Goal: Task Accomplishment & Management: Complete application form

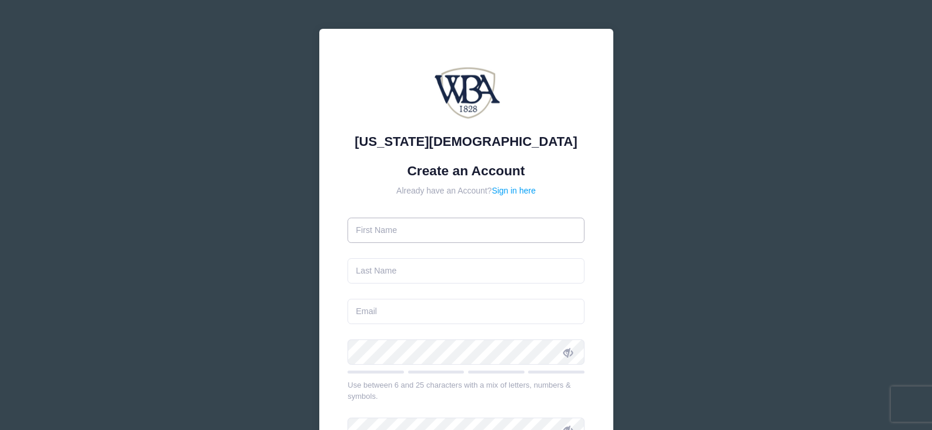
click at [373, 224] on input "text" at bounding box center [465, 230] width 237 height 25
type input "Ann"
click at [369, 272] on input "text" at bounding box center [465, 270] width 237 height 25
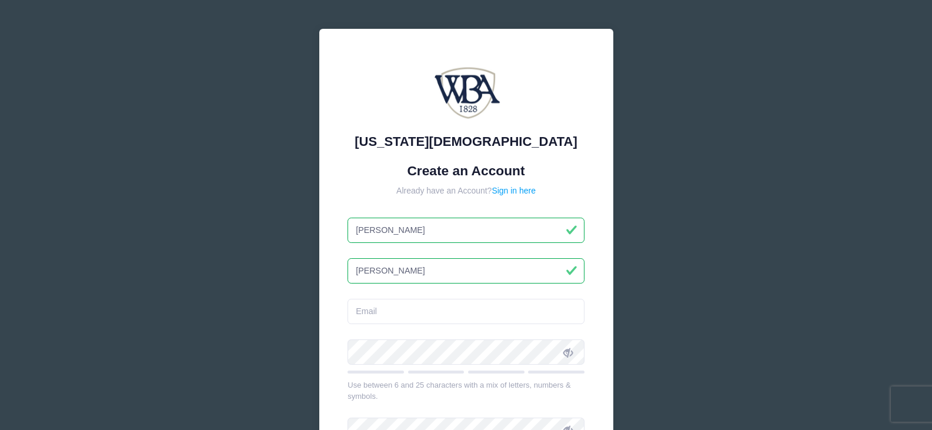
type input "Lastinger"
click at [365, 309] on input "email" at bounding box center [465, 311] width 237 height 25
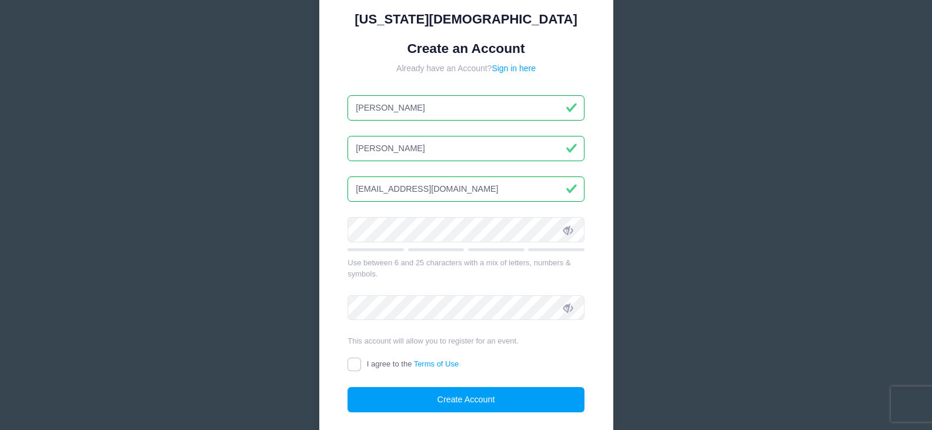
scroll to position [125, 0]
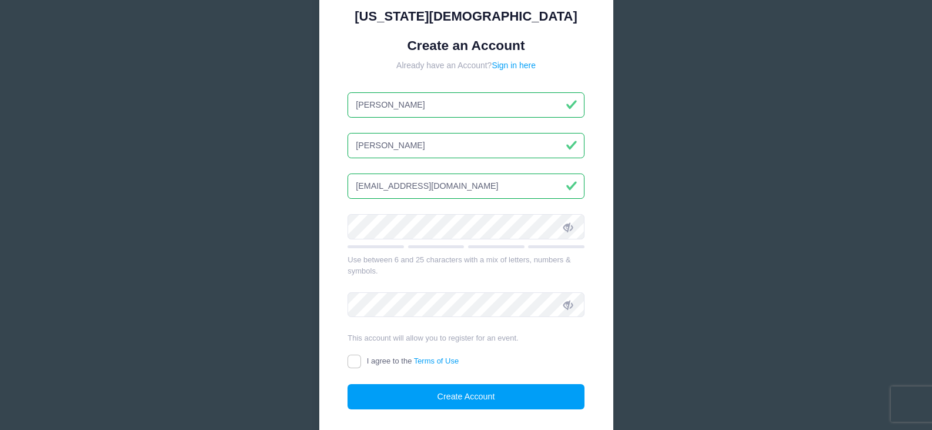
type input "annlastinger@gmail.com"
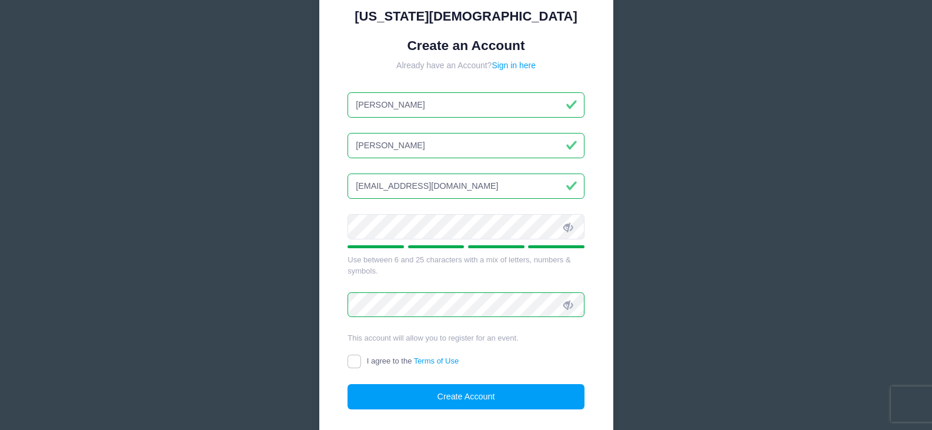
click at [567, 226] on icon at bounding box center [567, 226] width 9 height 9
click at [750, 218] on div "Washington Baptist Association Create an Account Already have an Account? Sign …" at bounding box center [466, 195] width 932 height 640
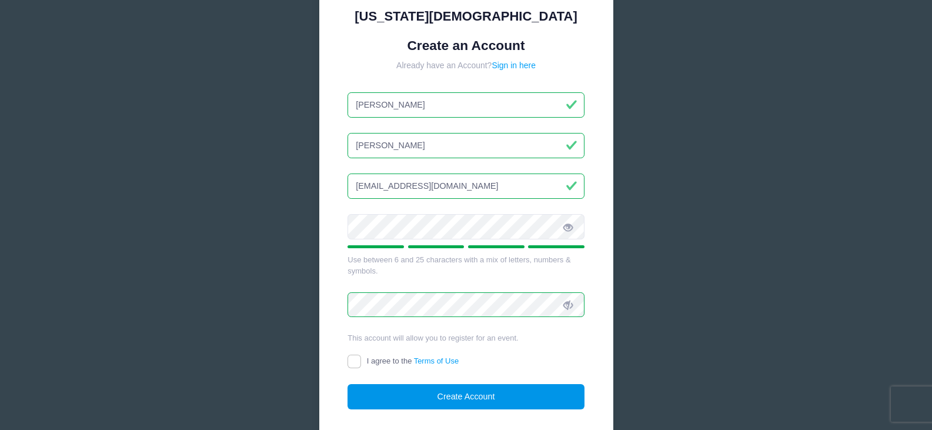
click at [473, 397] on button "Create Account" at bounding box center [465, 396] width 237 height 25
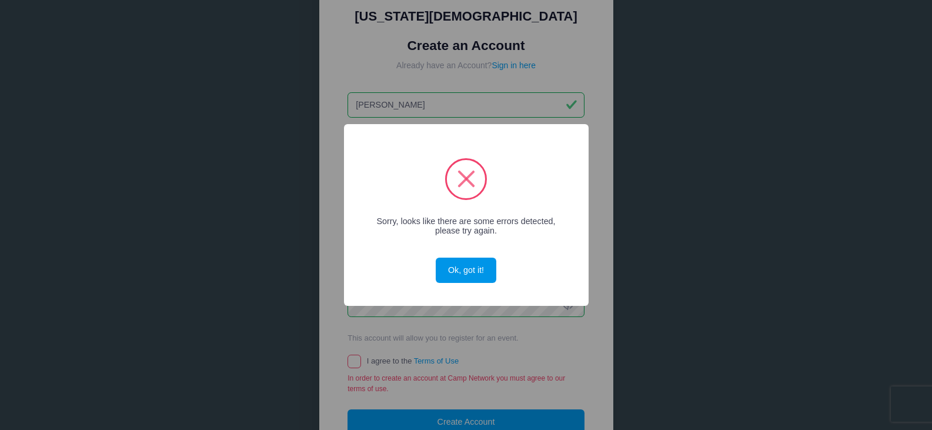
click at [463, 266] on button "Ok, got it!" at bounding box center [466, 270] width 60 height 25
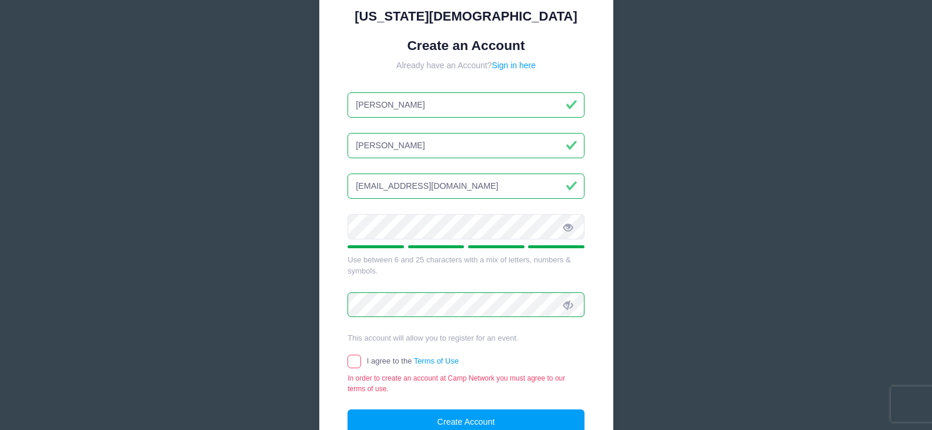
click at [569, 226] on icon at bounding box center [567, 226] width 9 height 9
click at [352, 362] on input "I agree to the Terms of Use" at bounding box center [354, 362] width 14 height 14
checkbox input "true"
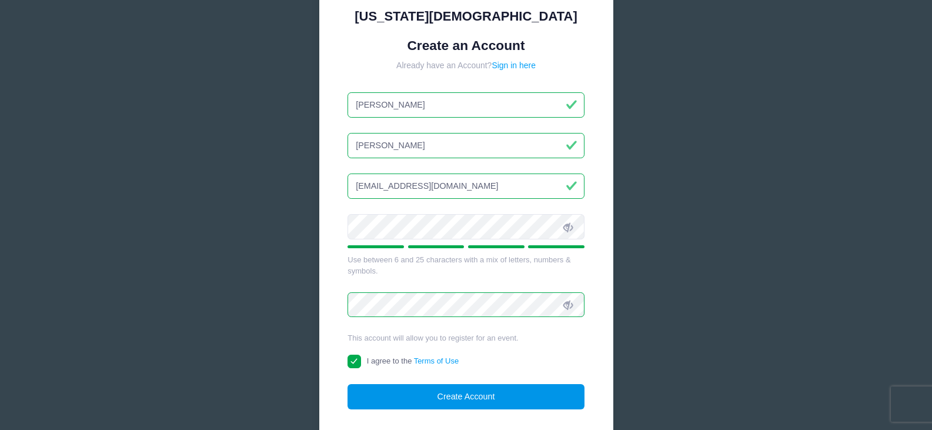
click at [430, 397] on button "Create Account" at bounding box center [465, 396] width 237 height 25
